Goal: Information Seeking & Learning: Learn about a topic

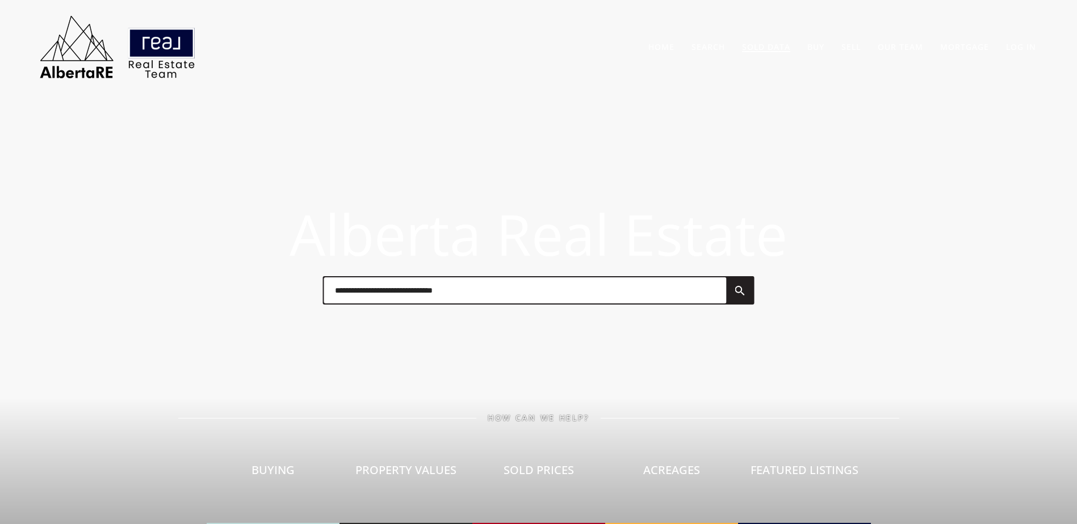
click at [764, 46] on link "Sold Data" at bounding box center [766, 46] width 48 height 11
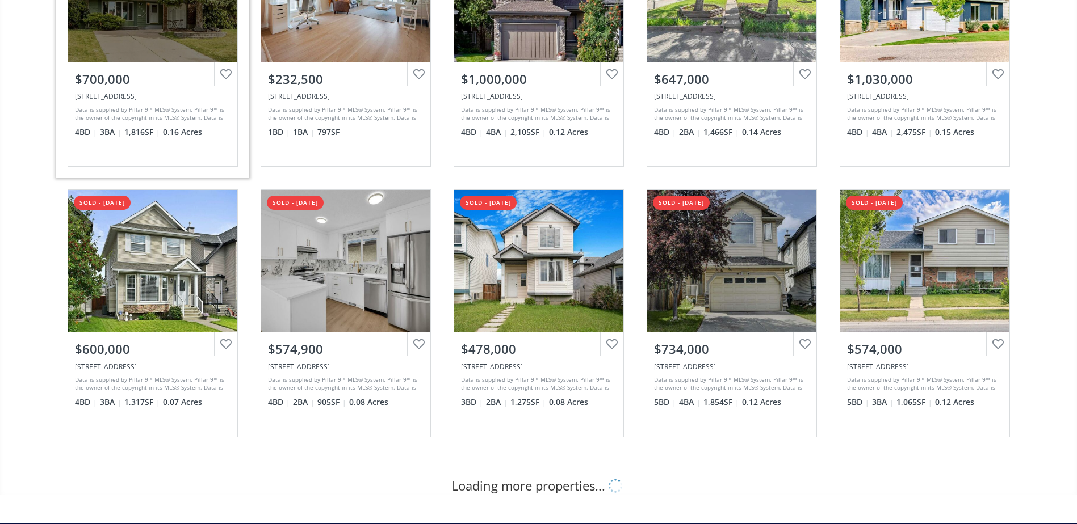
scroll to position [227, 0]
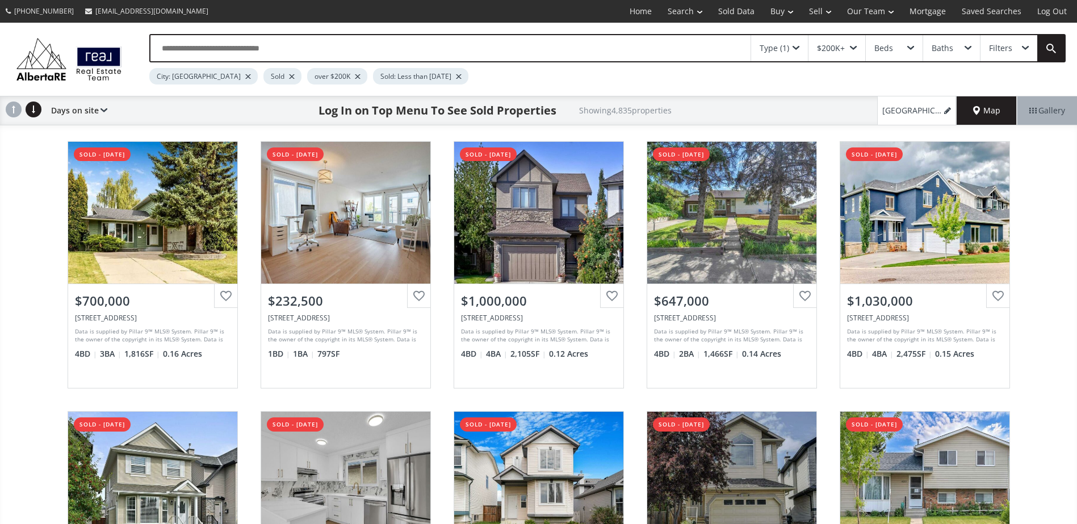
click at [244, 48] on input "text" at bounding box center [450, 48] width 600 height 26
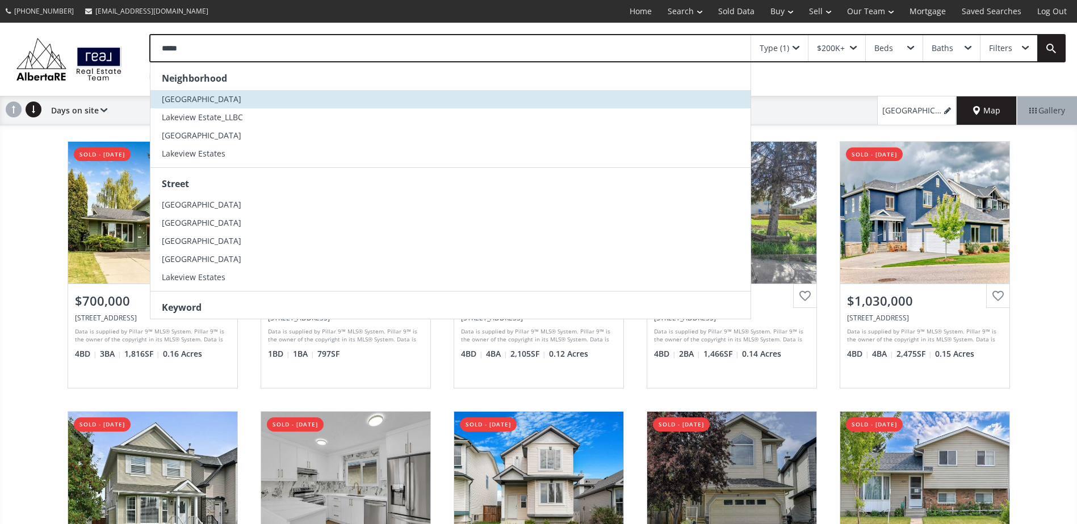
type input "*****"
click at [230, 102] on li "[GEOGRAPHIC_DATA]" at bounding box center [450, 99] width 600 height 18
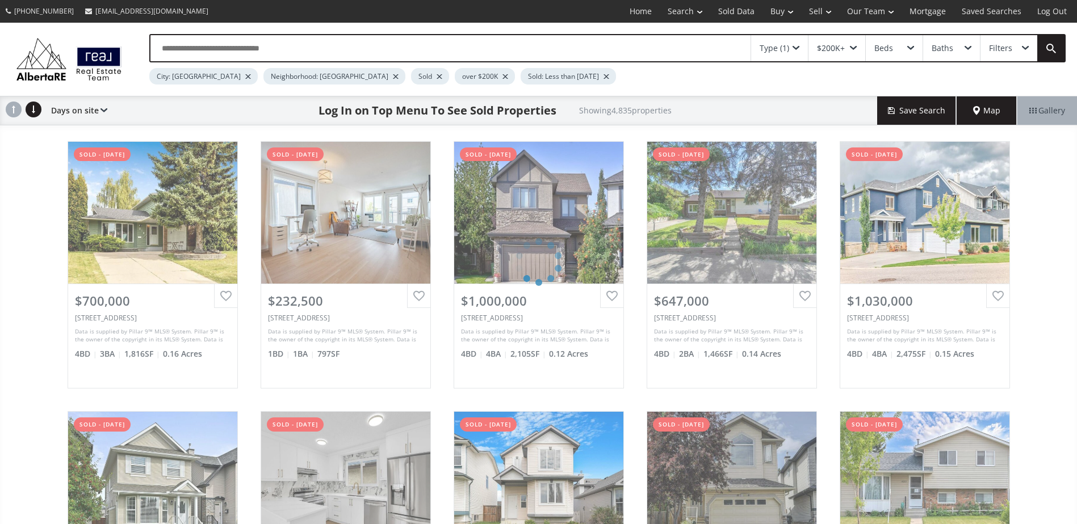
click at [245, 78] on div at bounding box center [248, 76] width 6 height 5
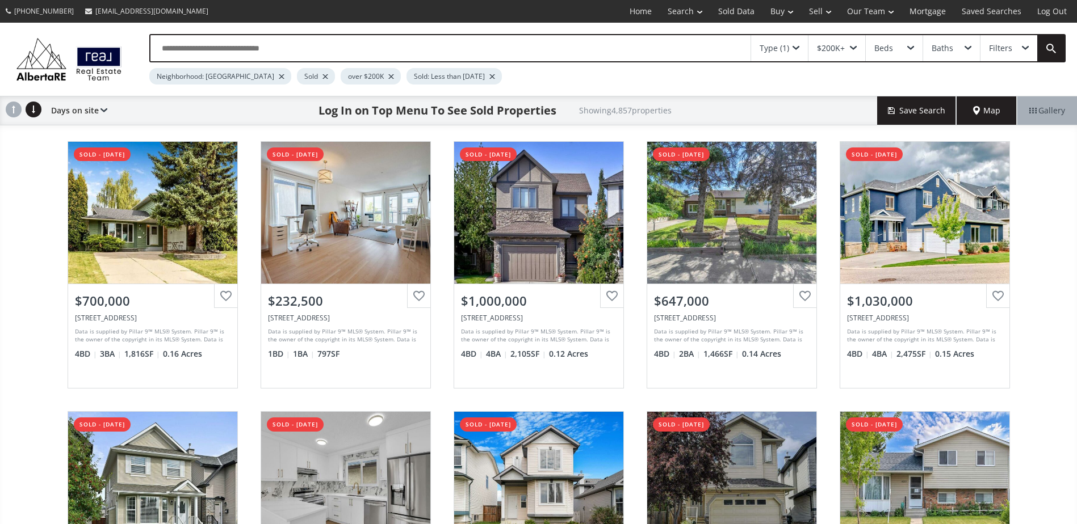
click at [26, 208] on div "[GEOGRAPHIC_DATA] sold - [DATE] View Photos & Details $700,000 [STREET_ADDRESS]…" at bounding box center [538, 400] width 1077 height 541
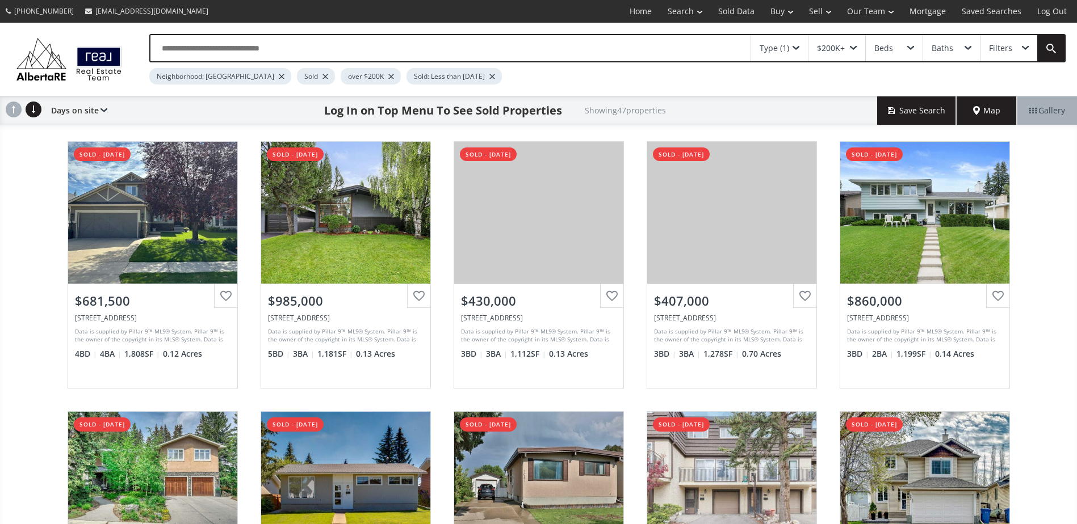
click at [322, 76] on div at bounding box center [325, 76] width 6 height 5
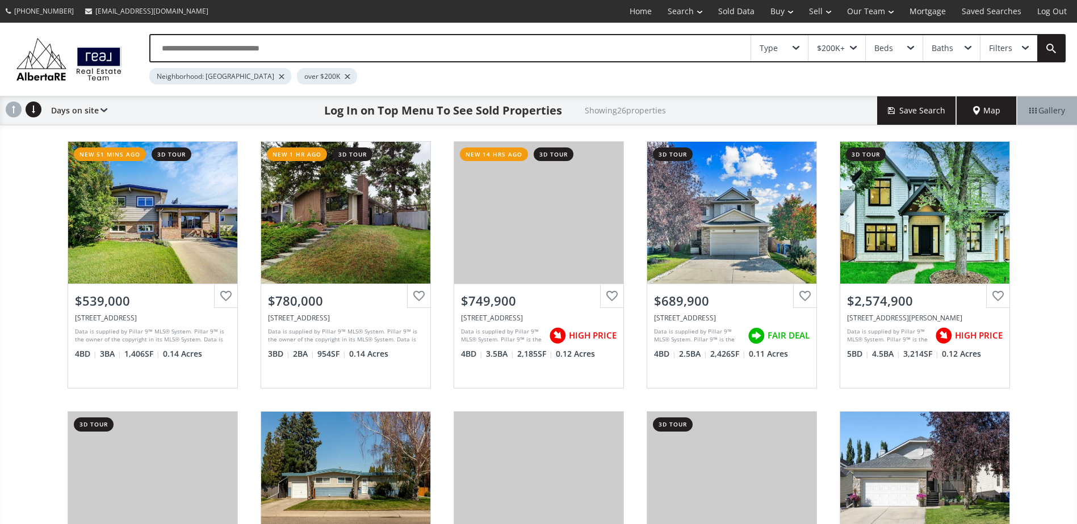
click at [10, 198] on div "[GEOGRAPHIC_DATA] AB T1K 3S6 new 51 mins ago 3d tour View Photos & Details $539…" at bounding box center [538, 400] width 1077 height 541
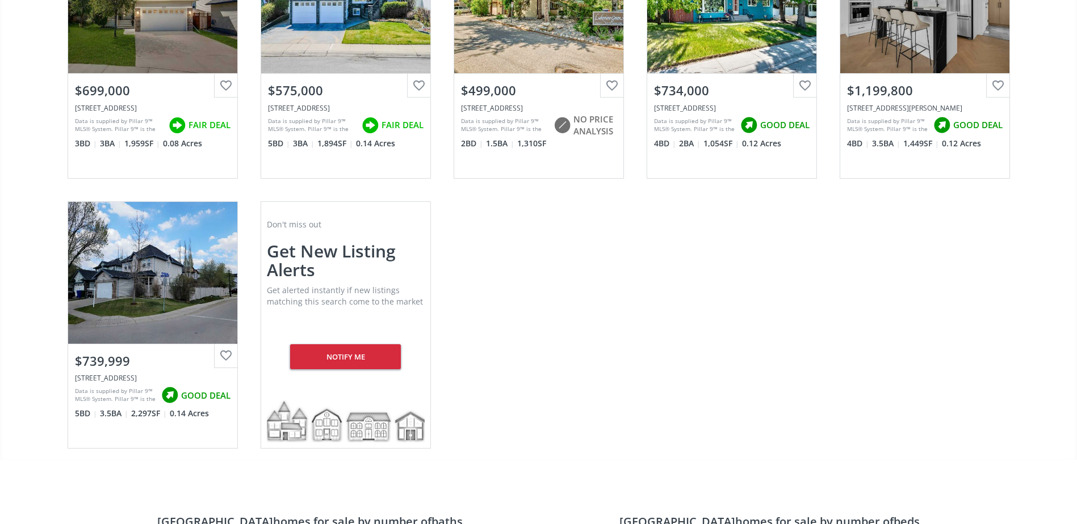
scroll to position [1362, 0]
